Goal: Task Accomplishment & Management: Manage account settings

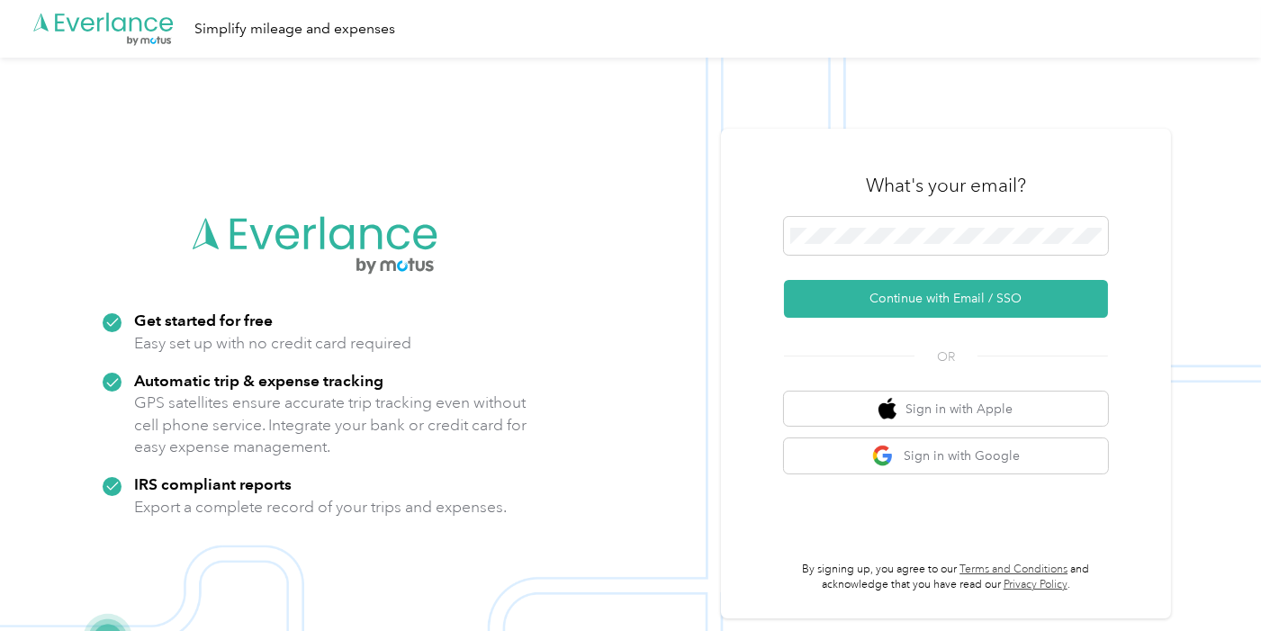
scroll to position [58, 0]
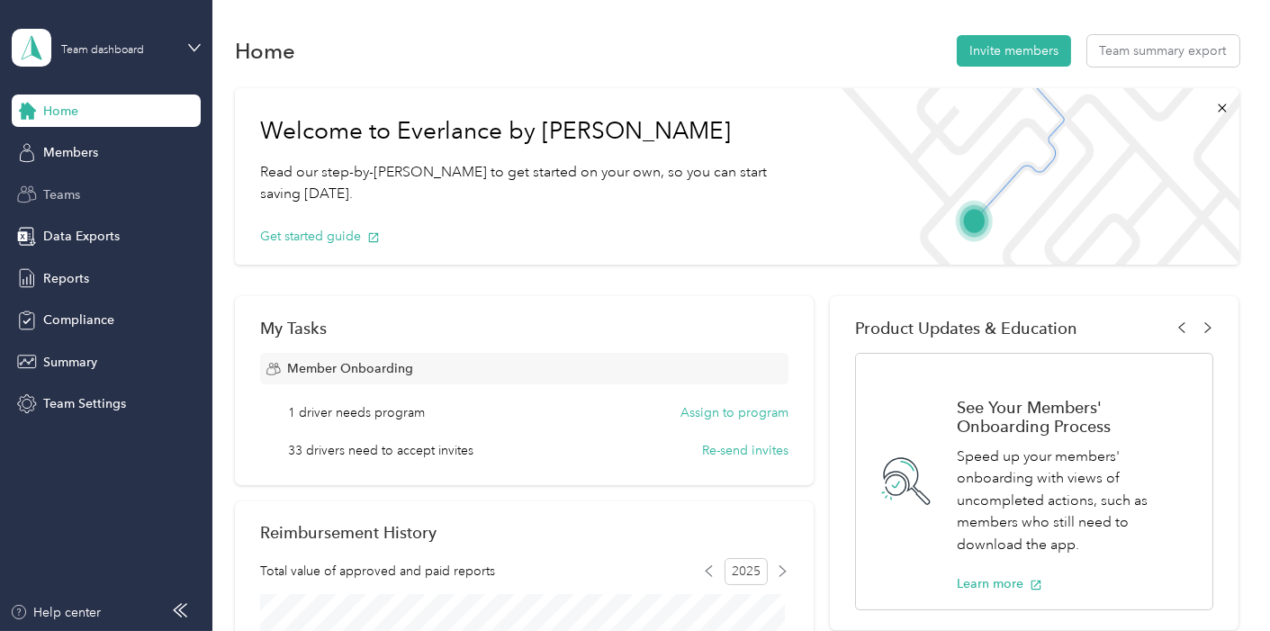
click at [90, 181] on div "Teams" at bounding box center [106, 194] width 189 height 32
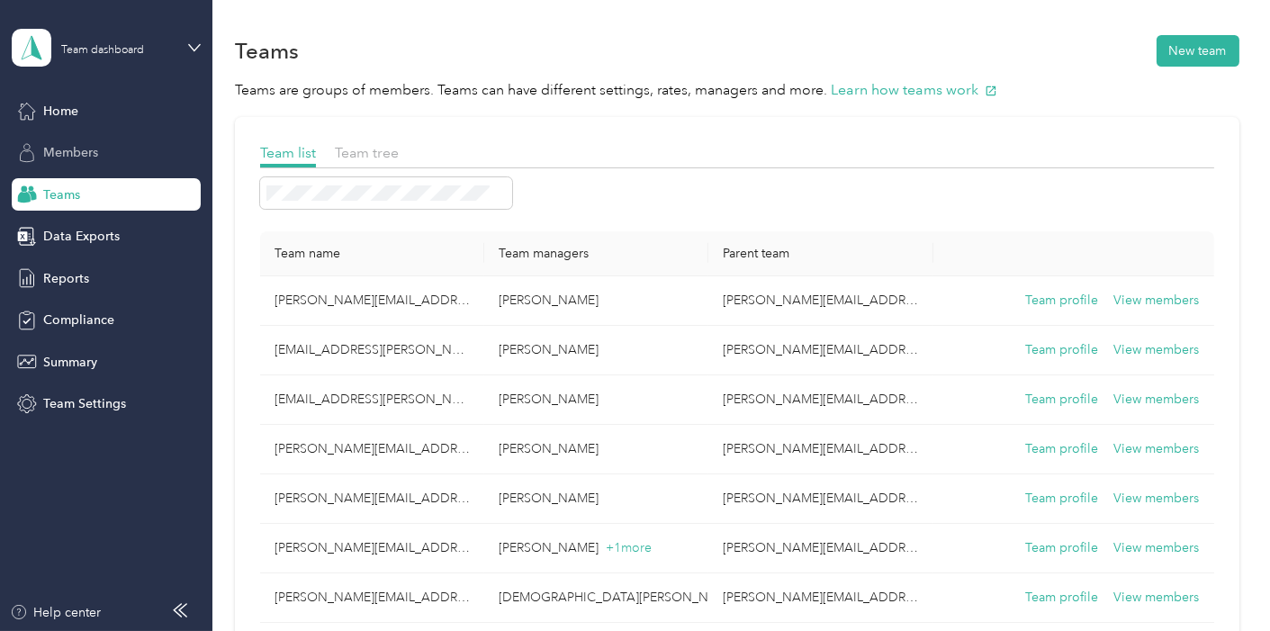
click at [103, 149] on div "Members" at bounding box center [106, 153] width 189 height 32
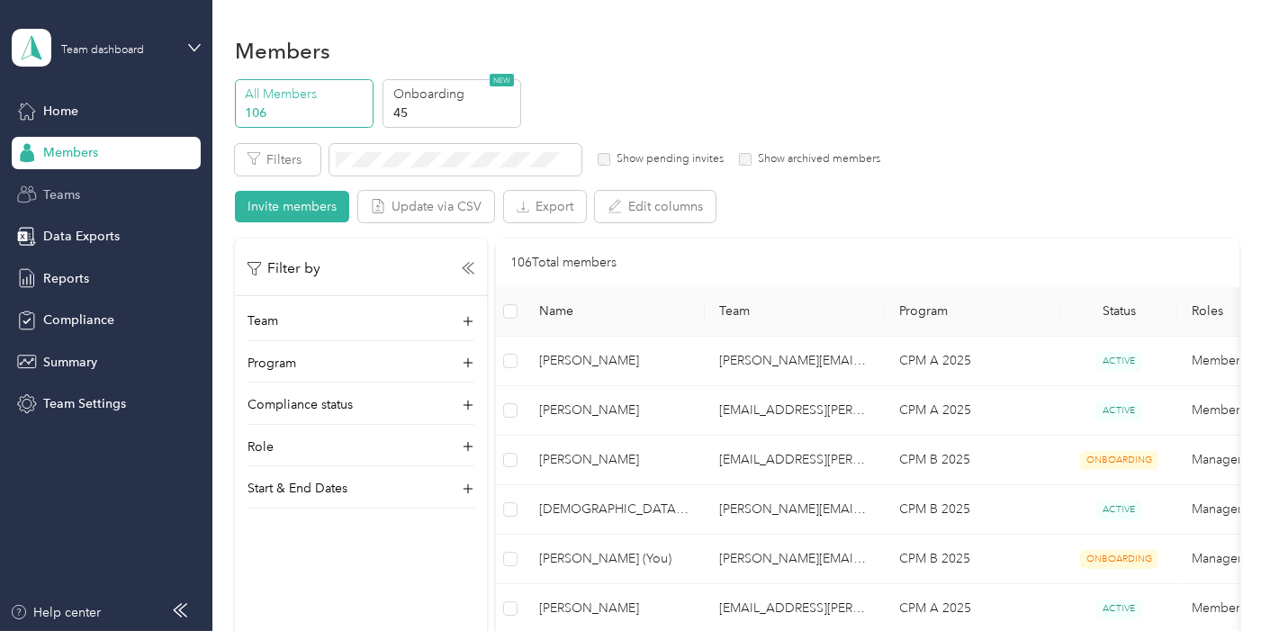
click at [115, 196] on div "Teams" at bounding box center [106, 194] width 189 height 32
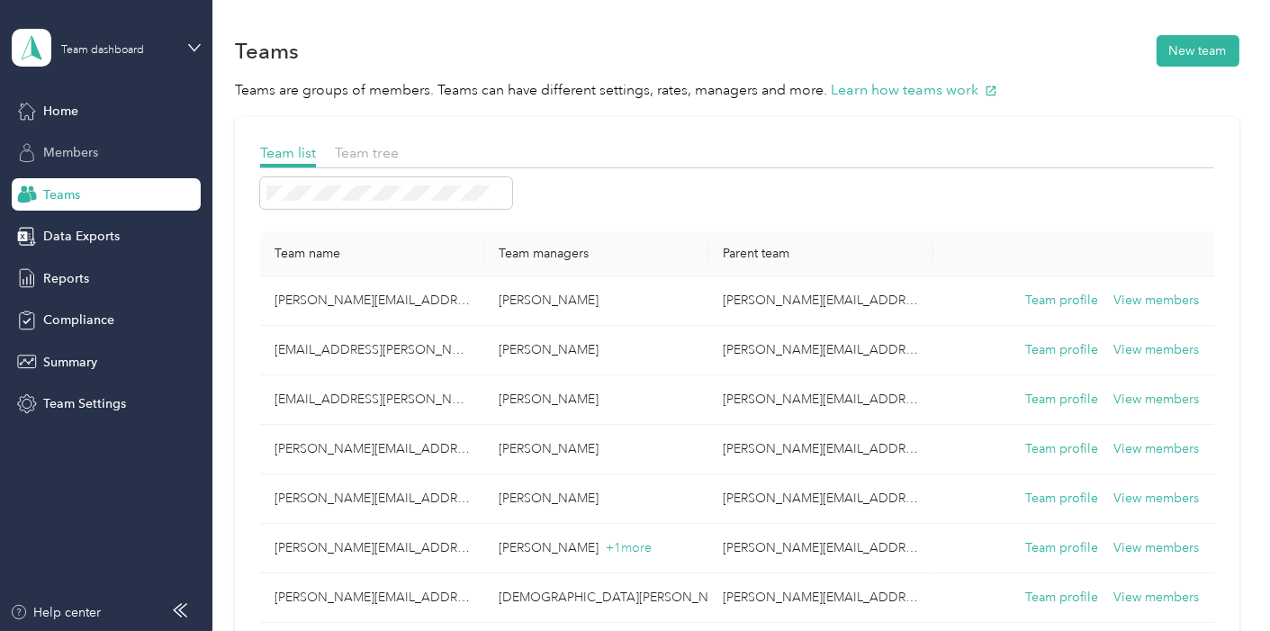
click at [136, 159] on div "Members" at bounding box center [106, 153] width 189 height 32
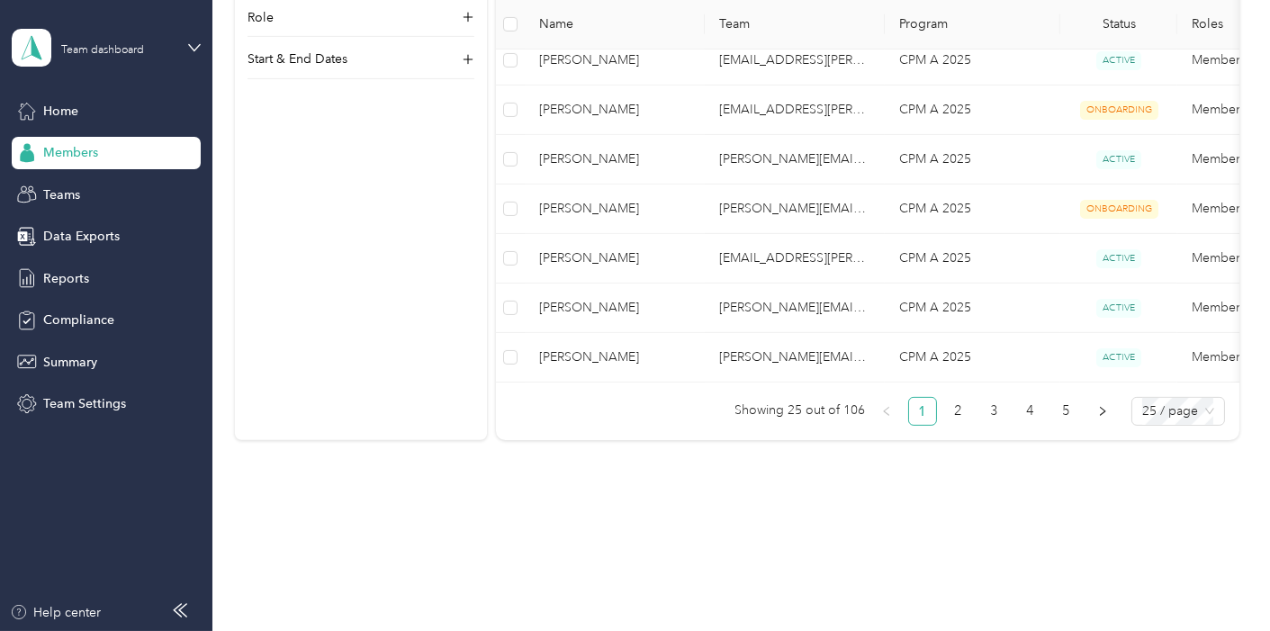
scroll to position [1200, 0]
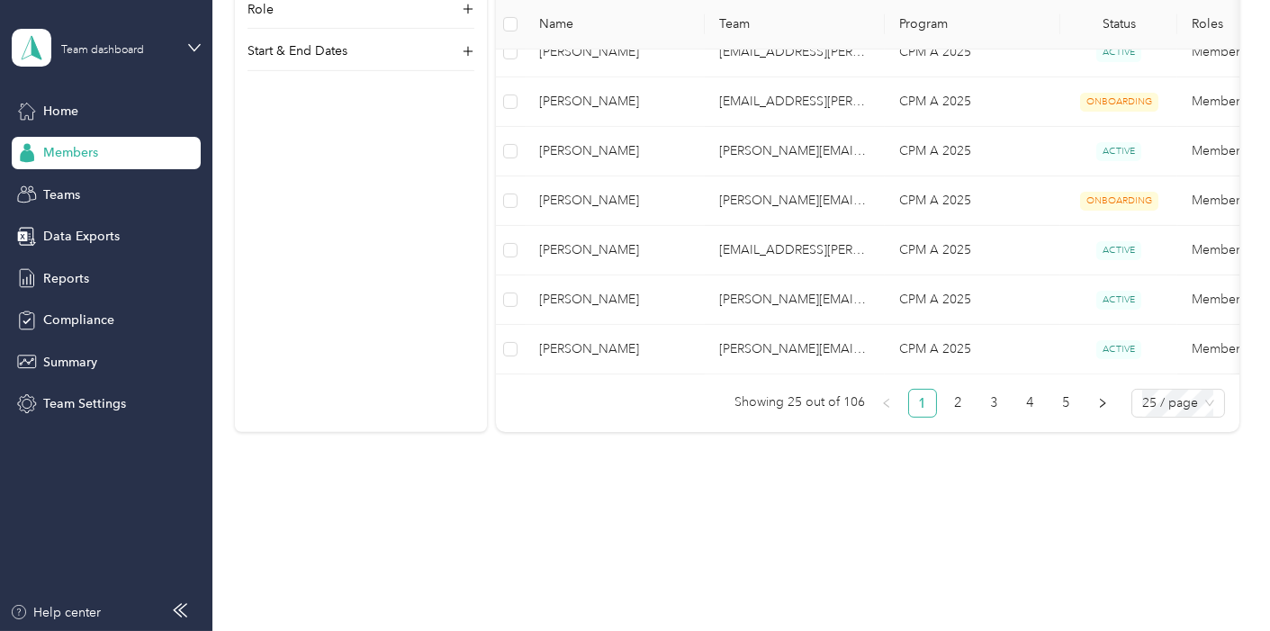
click at [969, 412] on ul "Showing 25 out of 106 1 2 3 4 5 25 / page" at bounding box center [860, 403] width 729 height 29
click at [992, 410] on link "3" at bounding box center [994, 403] width 27 height 27
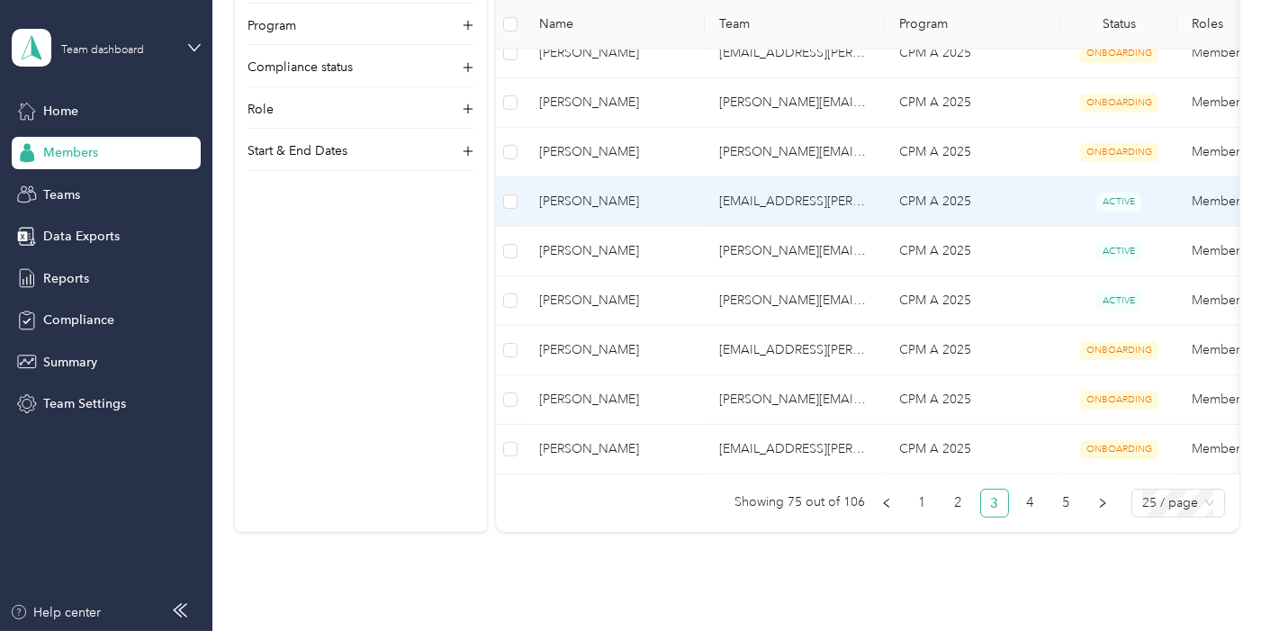
scroll to position [1000, 0]
